Goal: Information Seeking & Learning: Learn about a topic

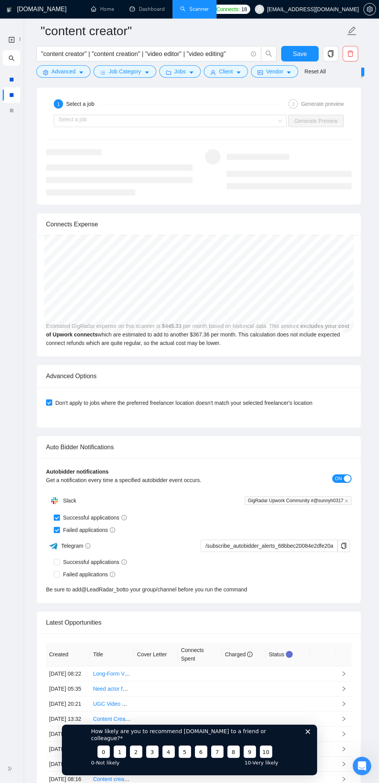
scroll to position [1748, 0]
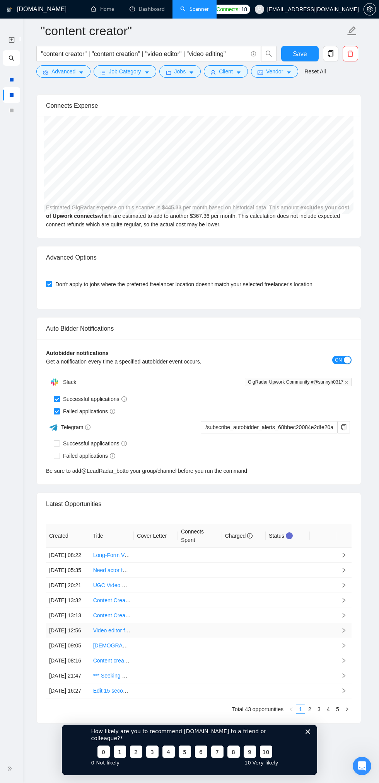
click at [276, 638] on td at bounding box center [287, 630] width 44 height 15
